Goal: Navigation & Orientation: Understand site structure

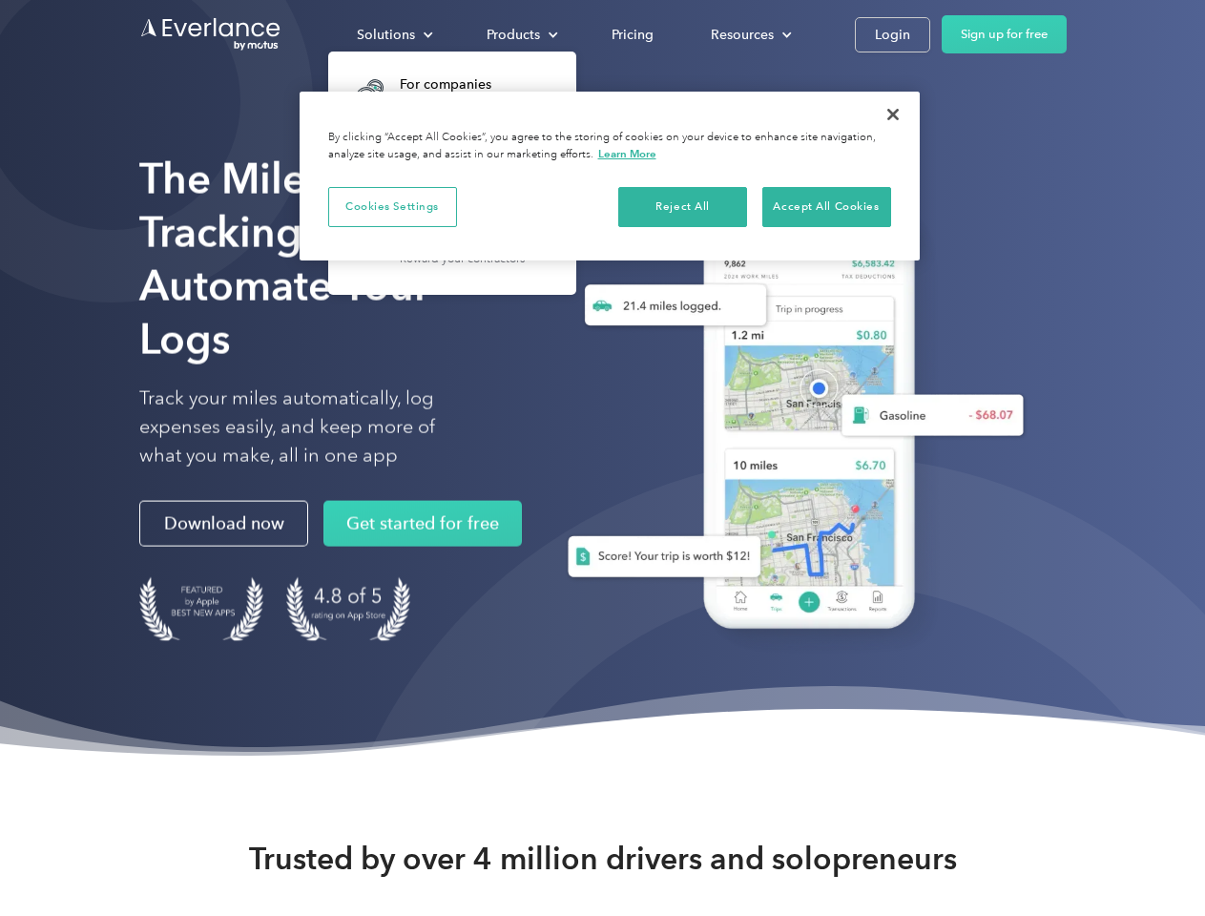
click at [394, 34] on div "Solutions" at bounding box center [386, 35] width 58 height 24
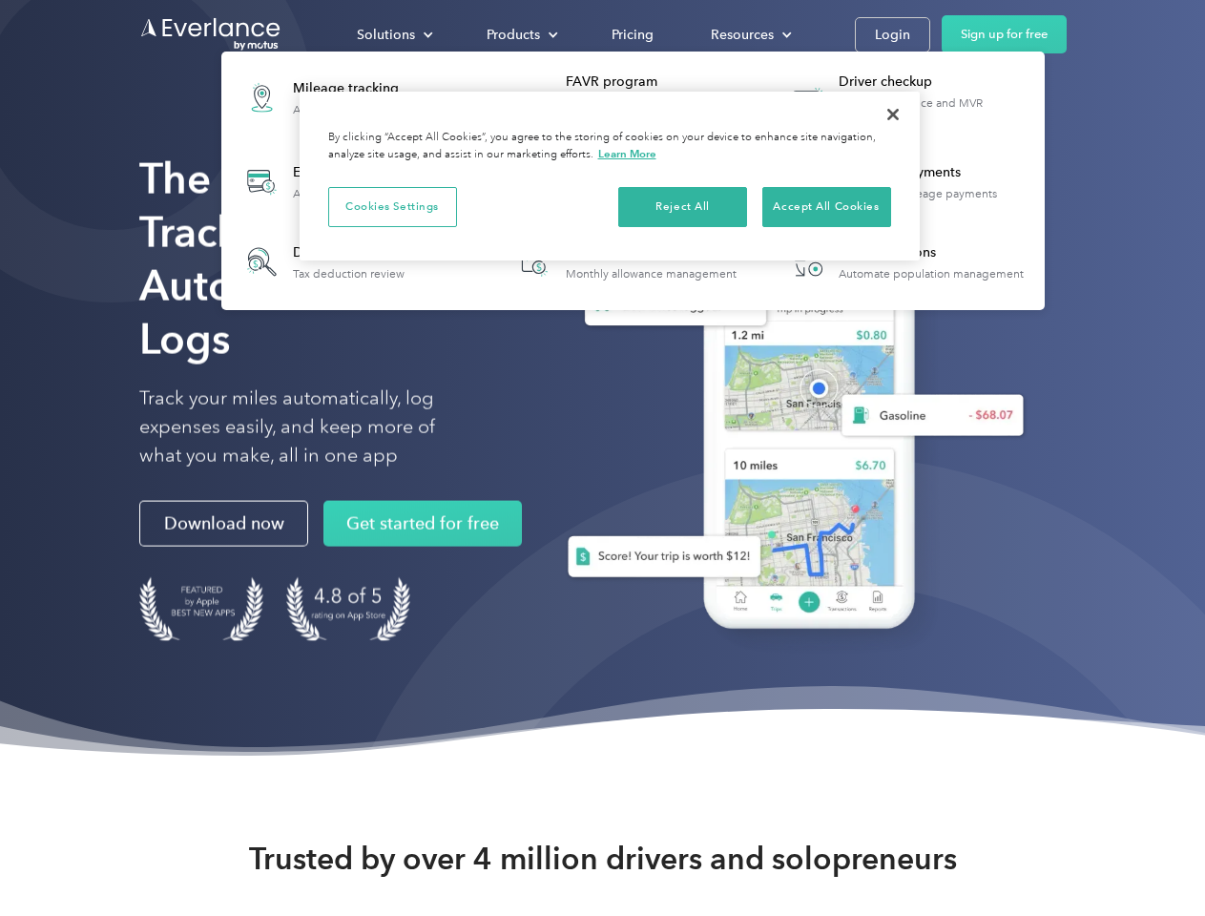
click at [520, 34] on div "Products" at bounding box center [513, 35] width 53 height 24
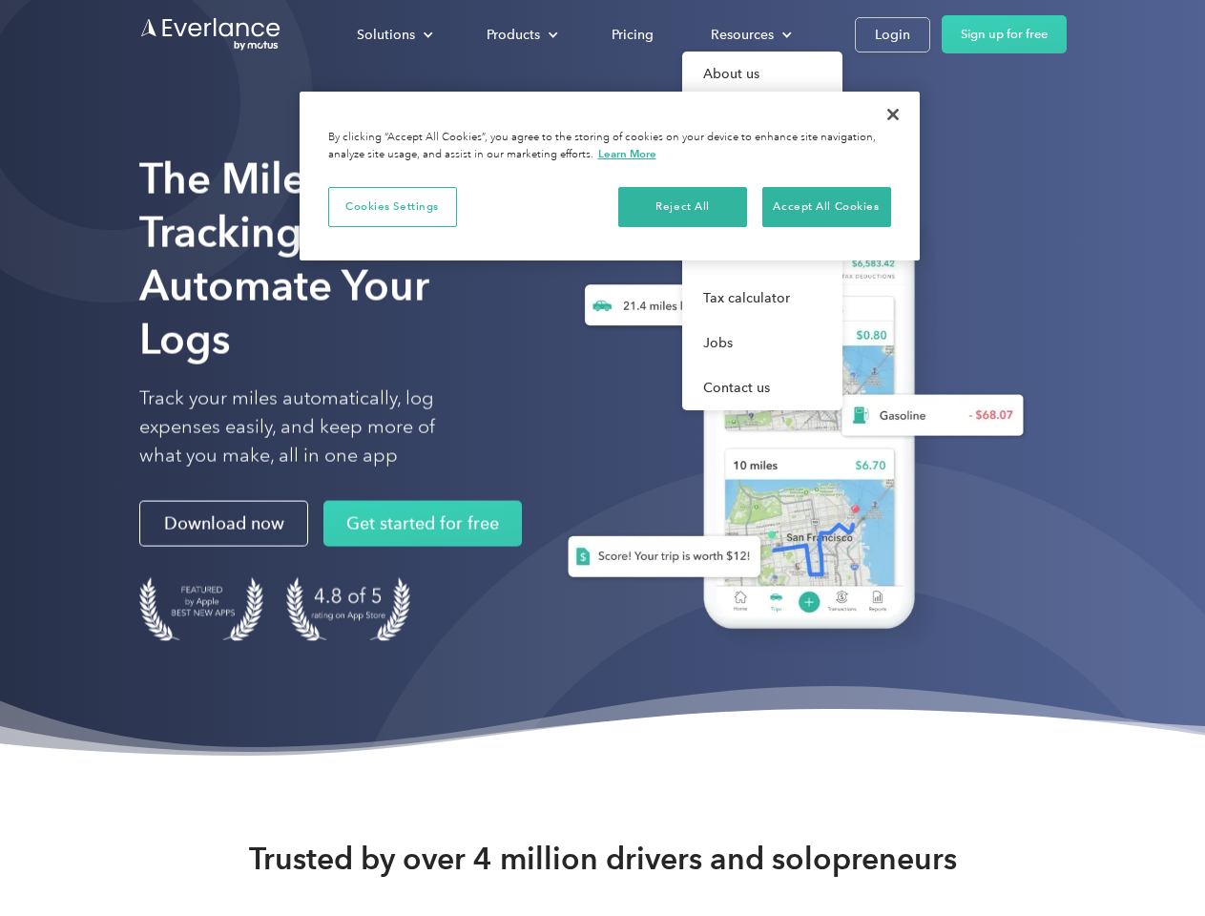
click at [749, 34] on div "Resources" at bounding box center [742, 35] width 63 height 24
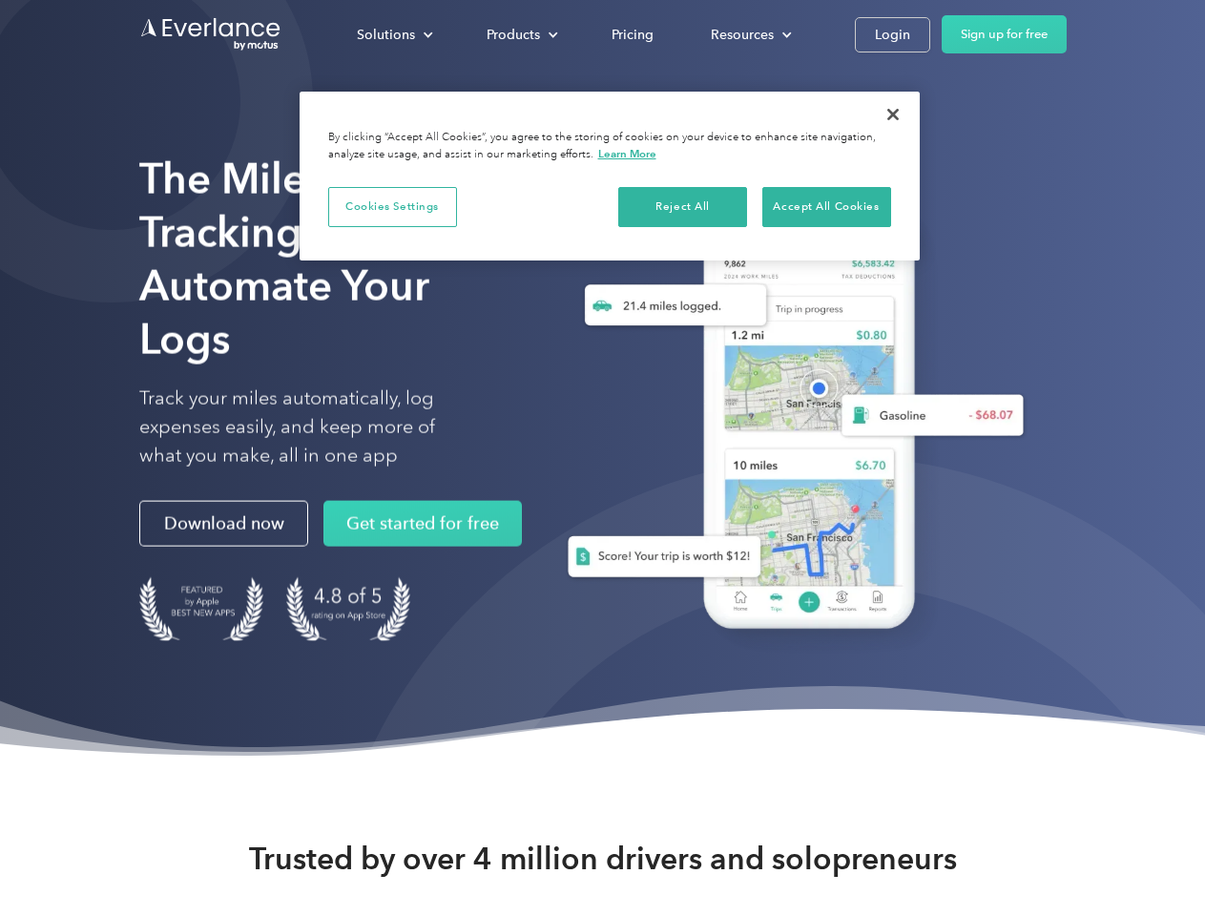
click at [392, 206] on button "Cookies Settings" at bounding box center [392, 207] width 129 height 40
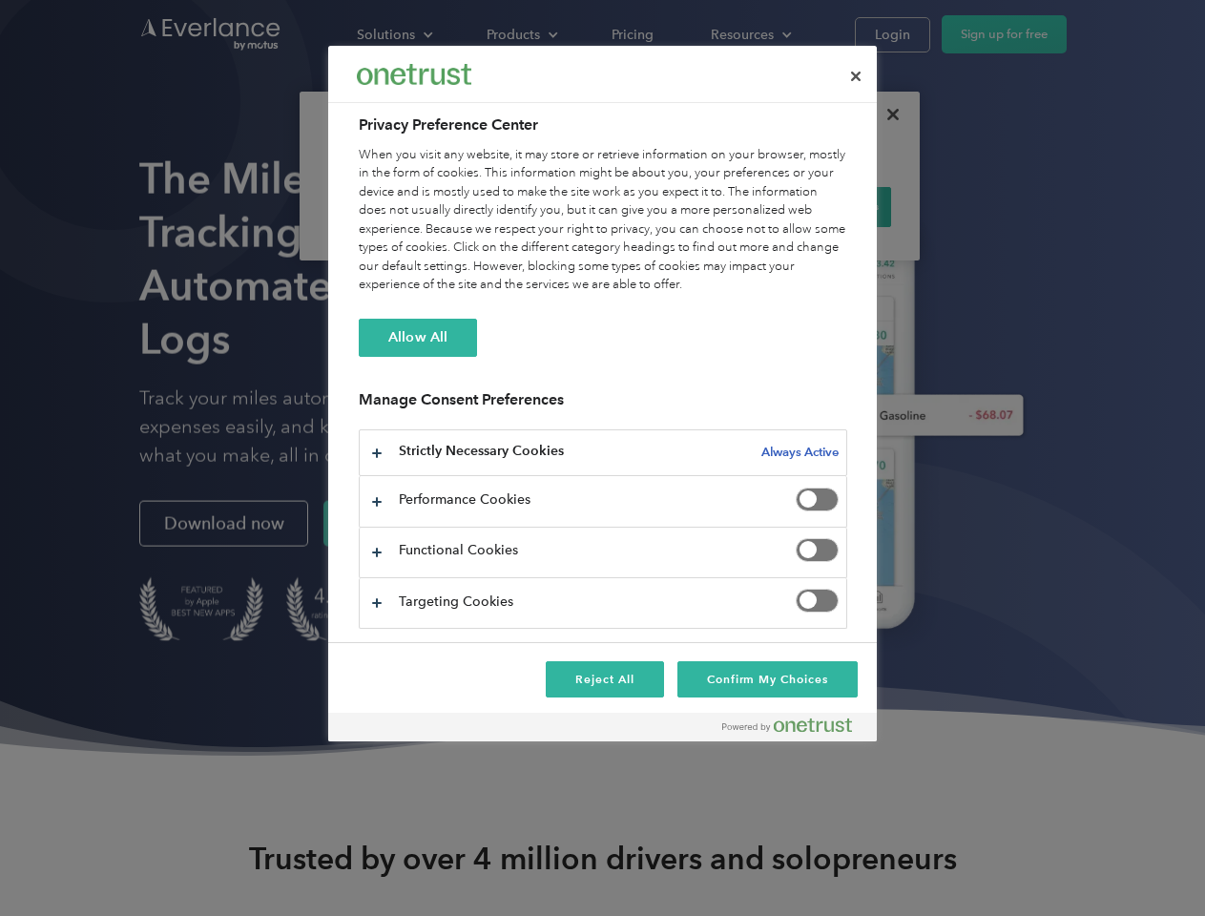
click at [683, 206] on div "When you visit any website, it may store or retrieve information on your browse…" at bounding box center [603, 220] width 488 height 149
click at [826, 206] on div "When you visit any website, it may store or retrieve information on your browse…" at bounding box center [603, 220] width 488 height 149
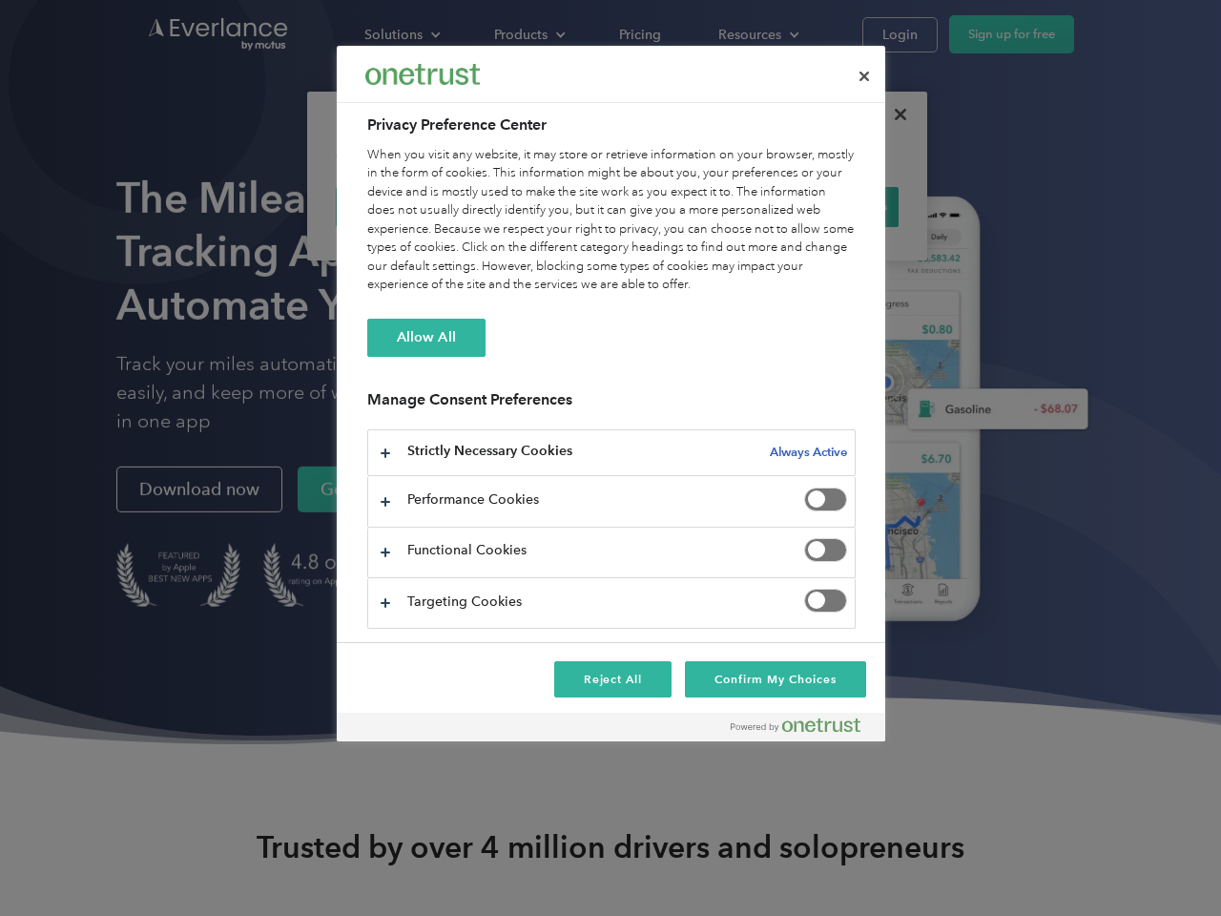
click at [893, 114] on div at bounding box center [610, 458] width 1221 height 916
